Goal: Task Accomplishment & Management: Complete application form

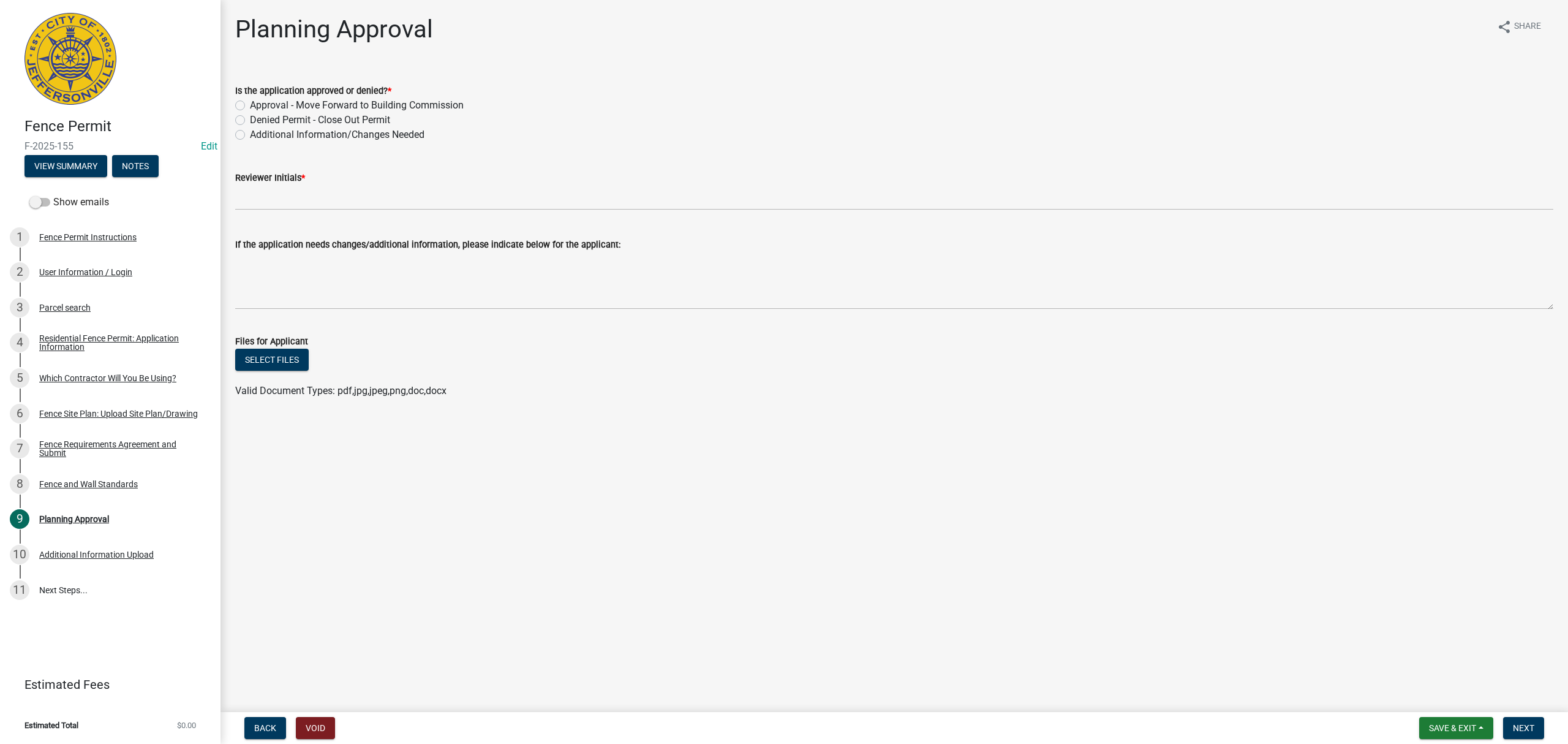
click at [125, 344] on div "Residential Fence Permit: Application Information" at bounding box center [120, 342] width 162 height 17
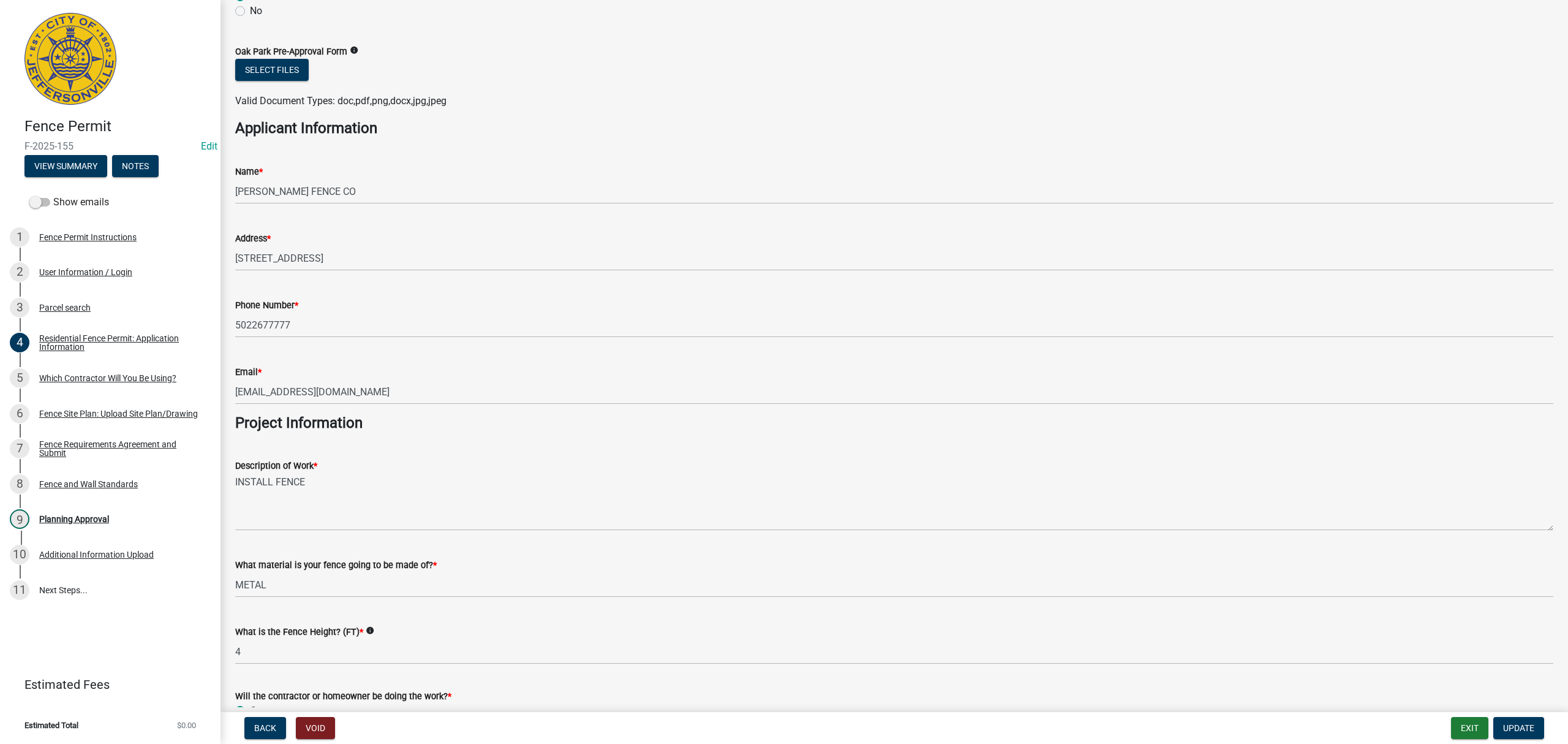
scroll to position [811, 0]
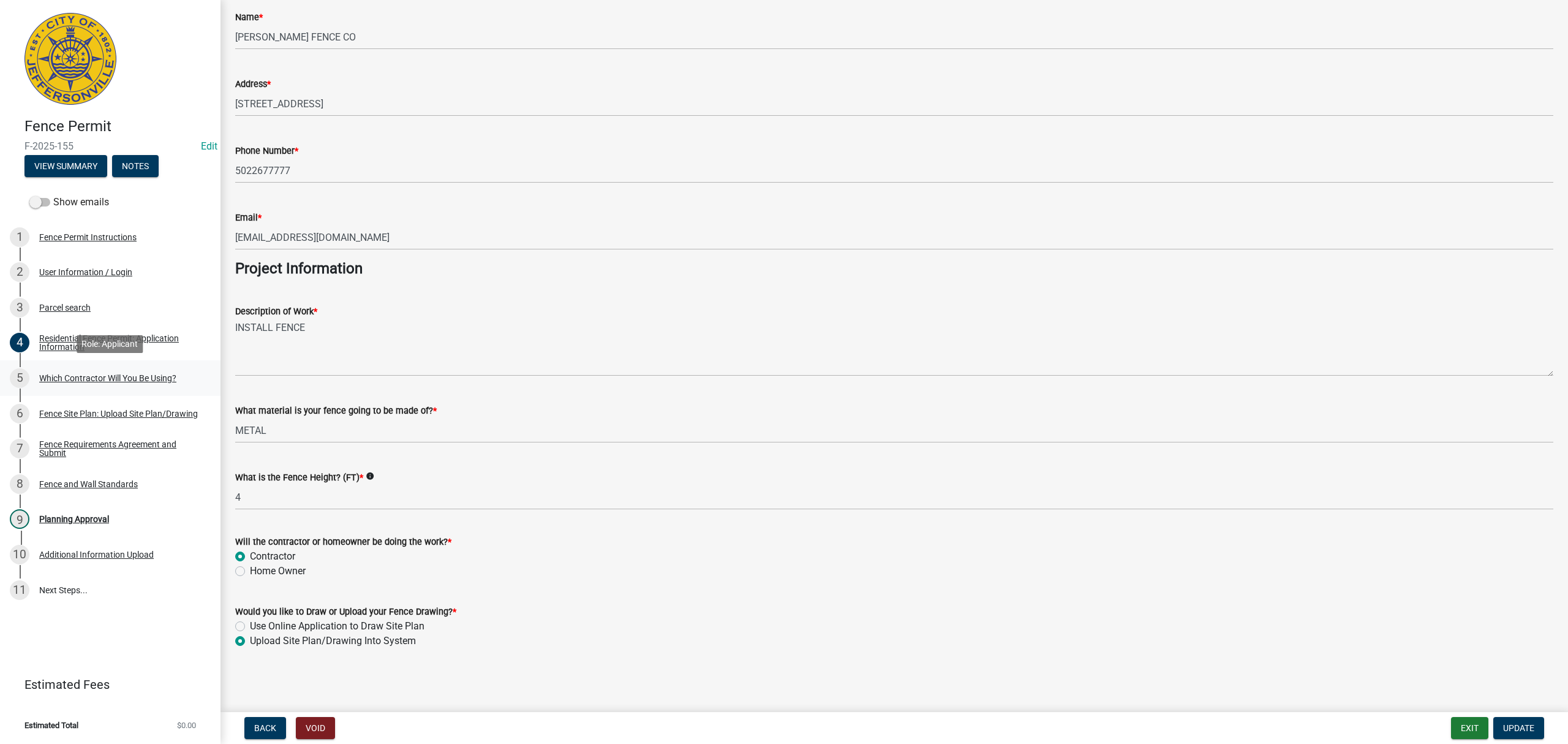
click at [122, 368] on div "5 Which Contractor Will You Be Using?" at bounding box center [105, 378] width 191 height 20
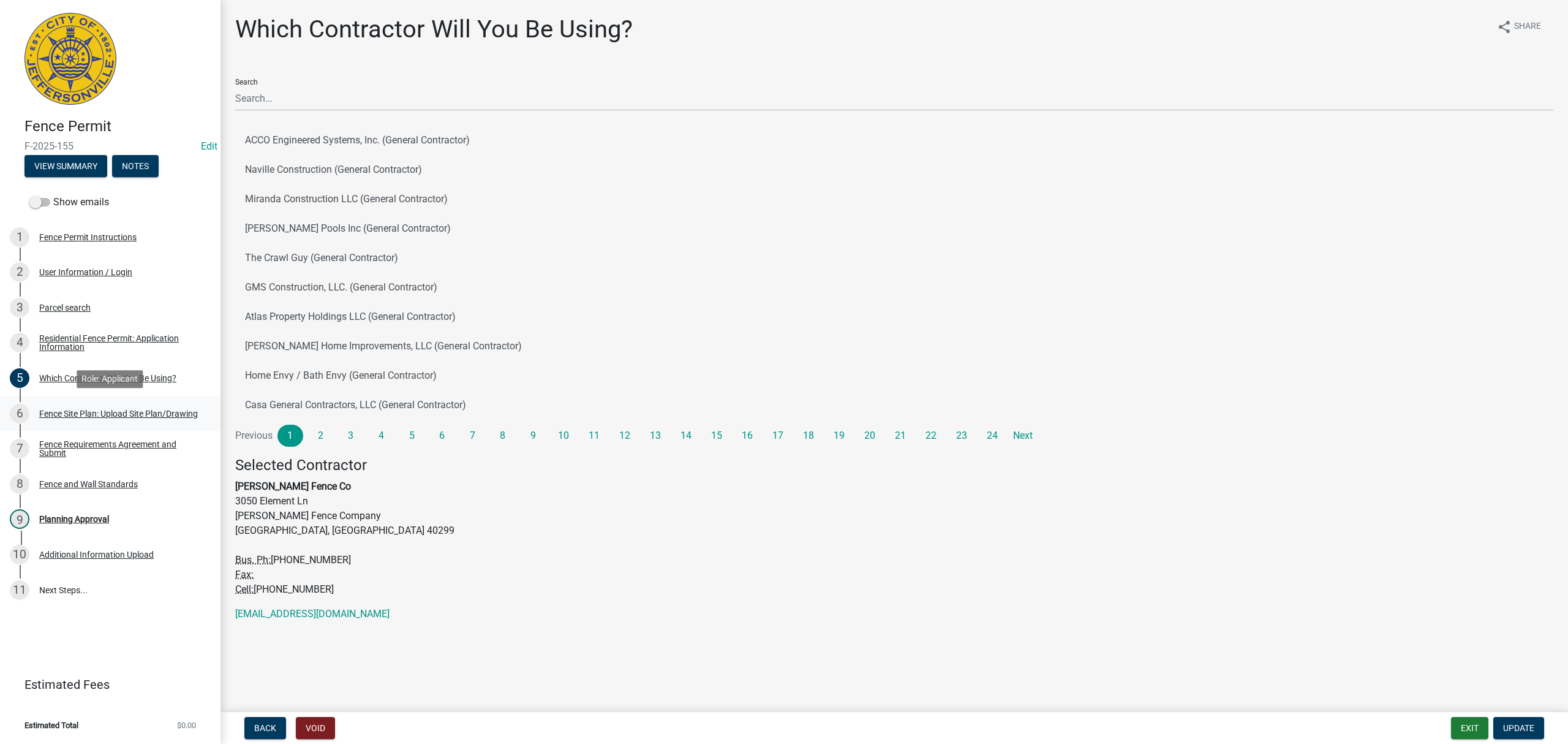
click at [121, 400] on link "6 Fence Site Plan: Upload Site Plan/Drawing" at bounding box center [110, 414] width 220 height 36
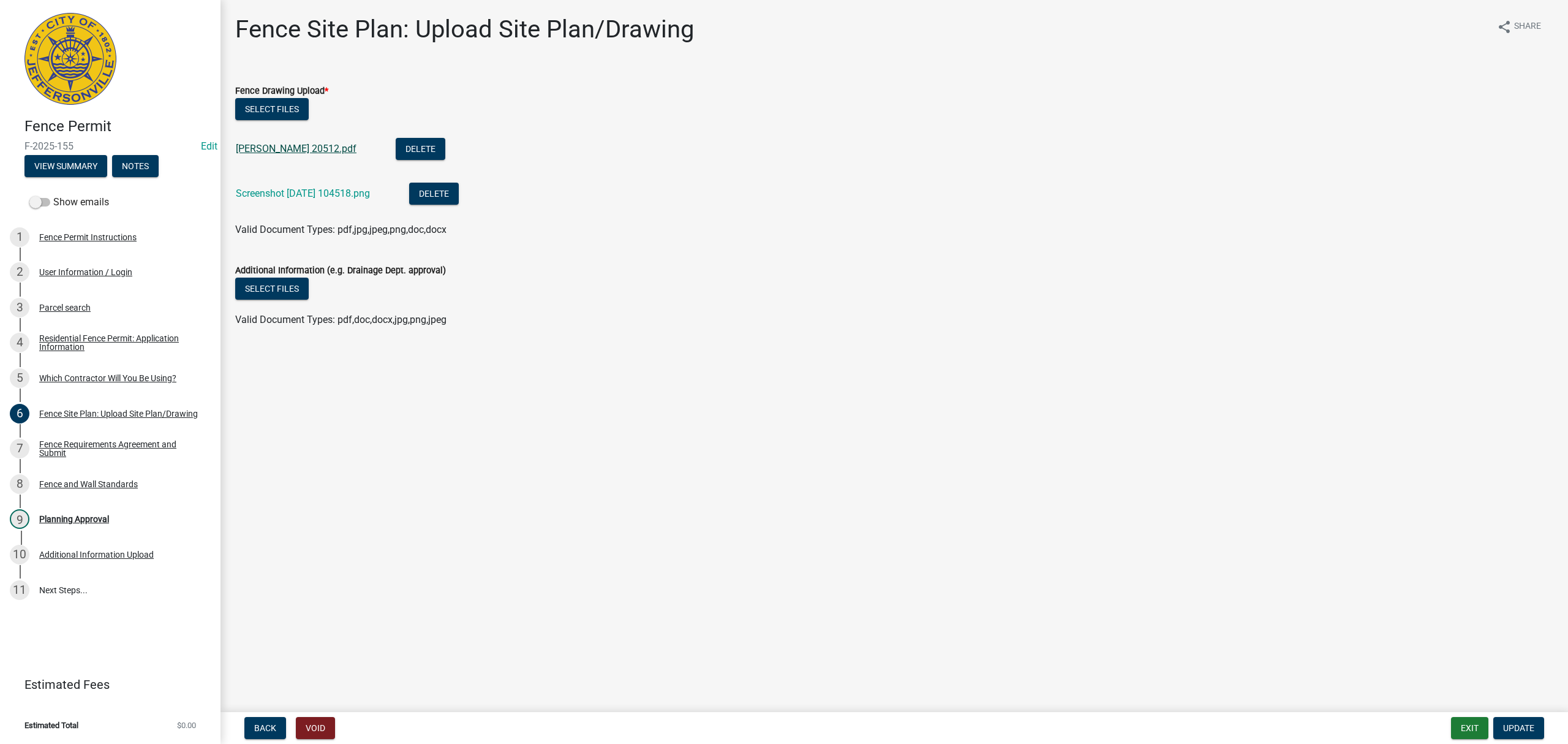
click at [307, 151] on link "[PERSON_NAME] 20512.pdf" at bounding box center [296, 148] width 121 height 12
click at [323, 185] on div "Screenshot [DATE] 104518.png" at bounding box center [312, 195] width 154 height 25
click at [328, 200] on div "Screenshot [DATE] 104518.png" at bounding box center [312, 195] width 154 height 25
click at [328, 196] on link "Screenshot [DATE] 104518.png" at bounding box center [303, 193] width 134 height 12
click at [111, 445] on div "Fence Requirements Agreement and Submit" at bounding box center [120, 448] width 162 height 17
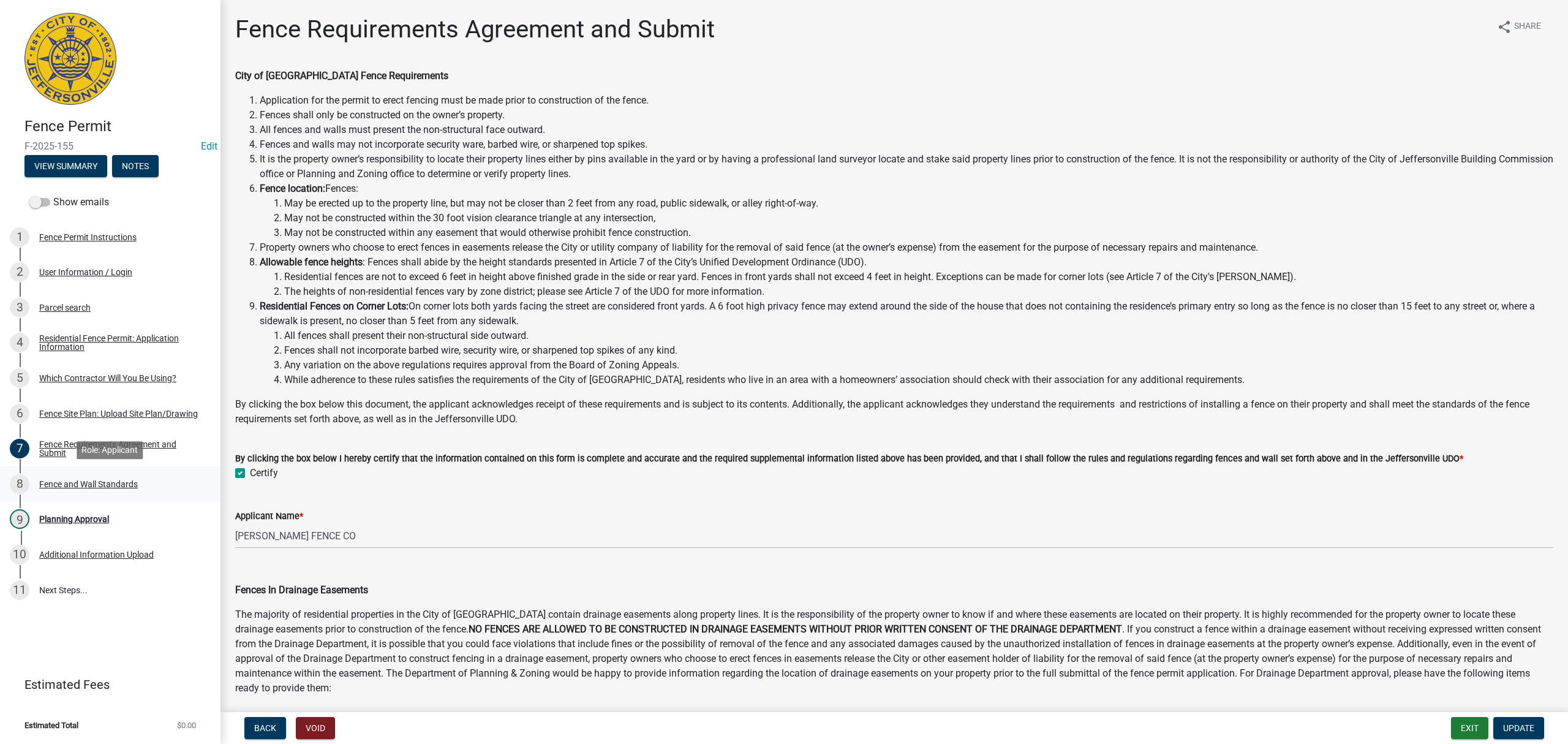
click at [98, 481] on div "Fence and Wall Standards" at bounding box center [88, 484] width 98 height 9
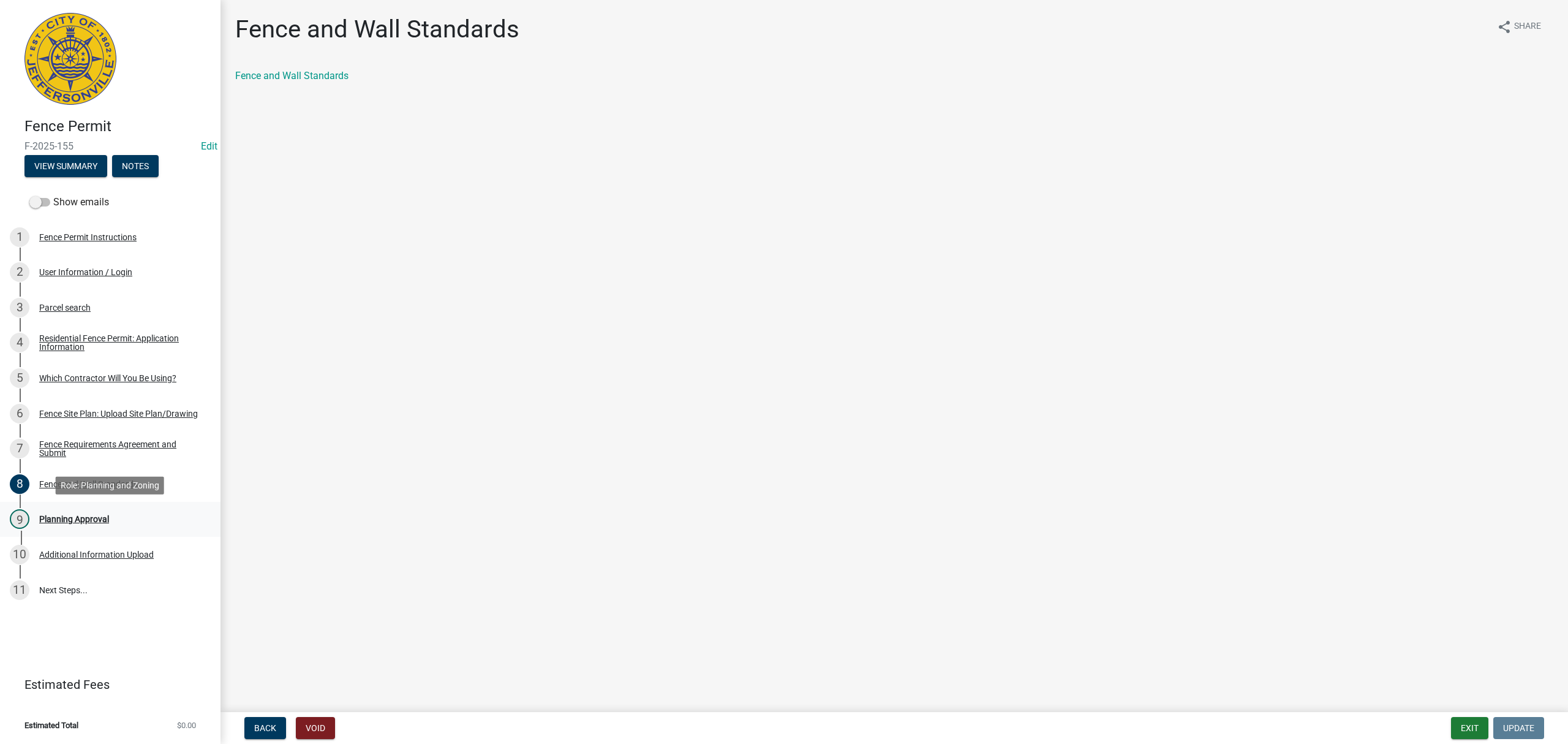
click at [91, 520] on div "Planning Approval" at bounding box center [74, 519] width 70 height 9
